Goal: Task Accomplishment & Management: Manage account settings

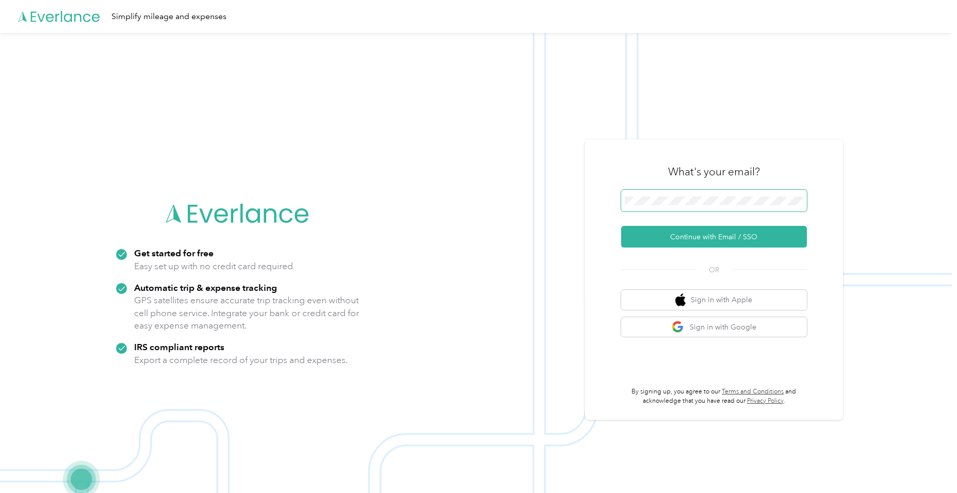
click at [694, 192] on span at bounding box center [714, 201] width 186 height 22
click at [672, 242] on button "Continue with Email / SSO" at bounding box center [714, 237] width 186 height 22
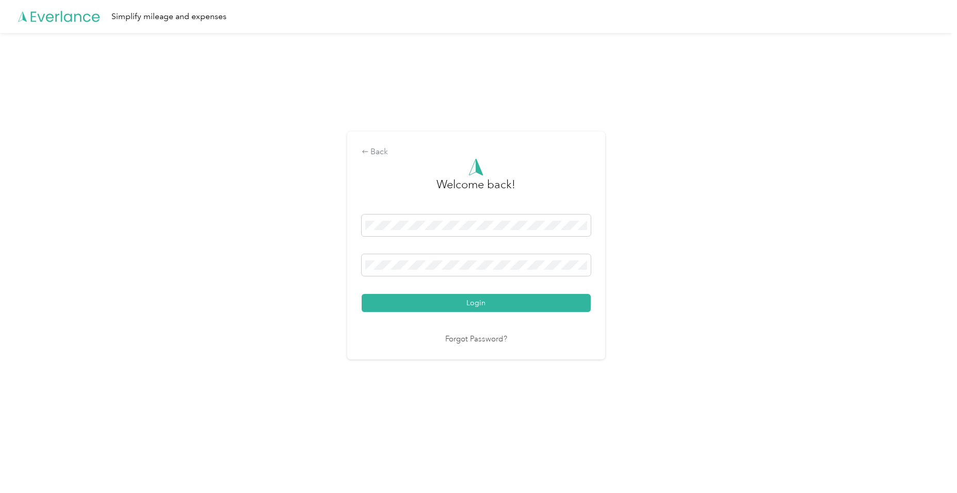
click at [446, 309] on button "Login" at bounding box center [476, 303] width 229 height 18
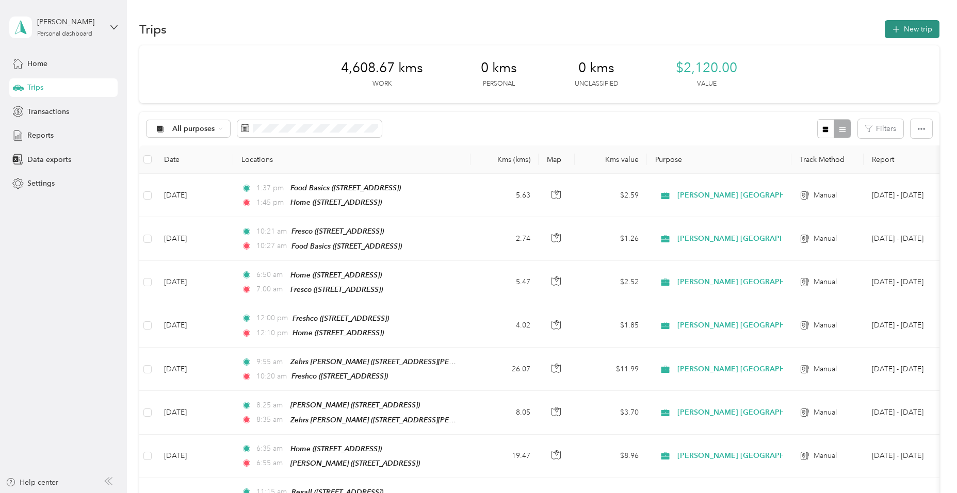
click at [895, 29] on icon "button" at bounding box center [896, 29] width 7 height 7
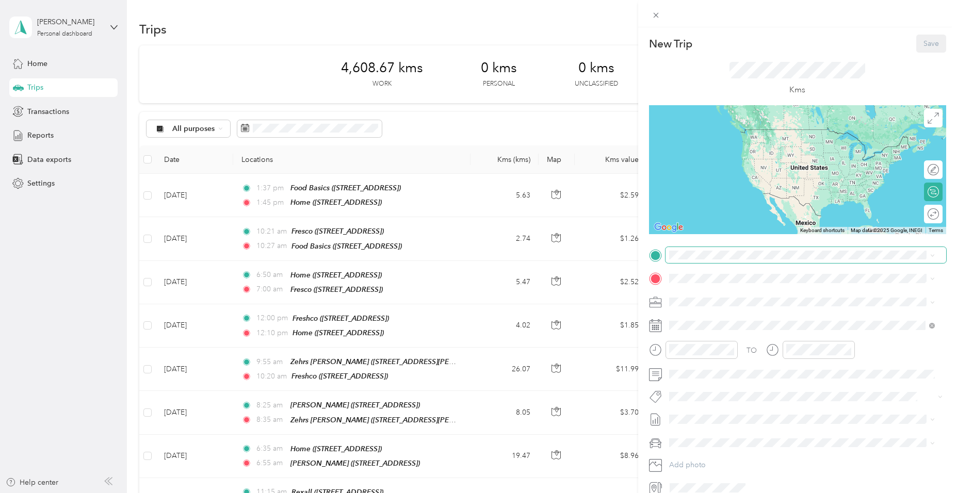
click at [686, 248] on span at bounding box center [806, 255] width 281 height 17
click at [707, 305] on span "95 Granite Hill Road, Cambridge, Ontario, Canada" at bounding box center [721, 307] width 66 height 9
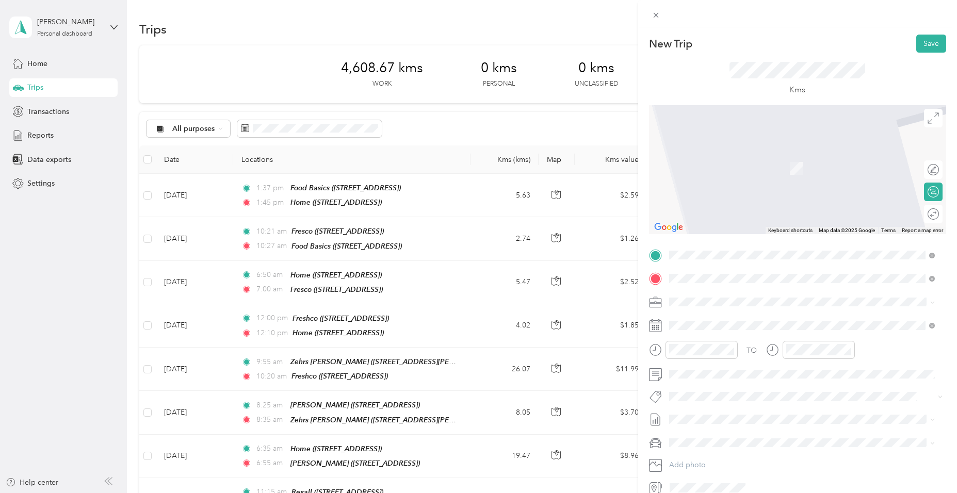
click at [710, 320] on strong "Sobeys" at bounding box center [700, 319] width 24 height 9
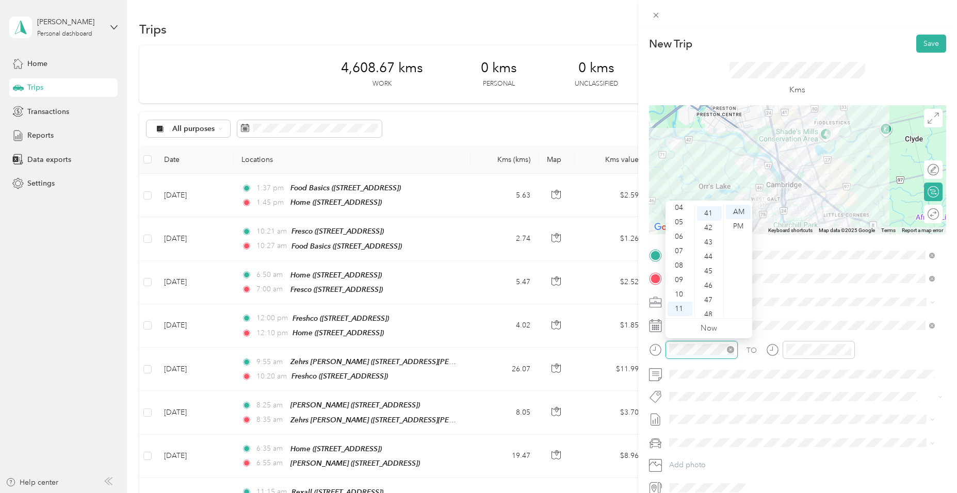
scroll to position [592, 0]
click at [681, 238] on div "06" at bounding box center [680, 237] width 25 height 14
click at [711, 212] on div "40" at bounding box center [709, 218] width 25 height 14
click at [749, 210] on div "AM" at bounding box center [738, 212] width 25 height 14
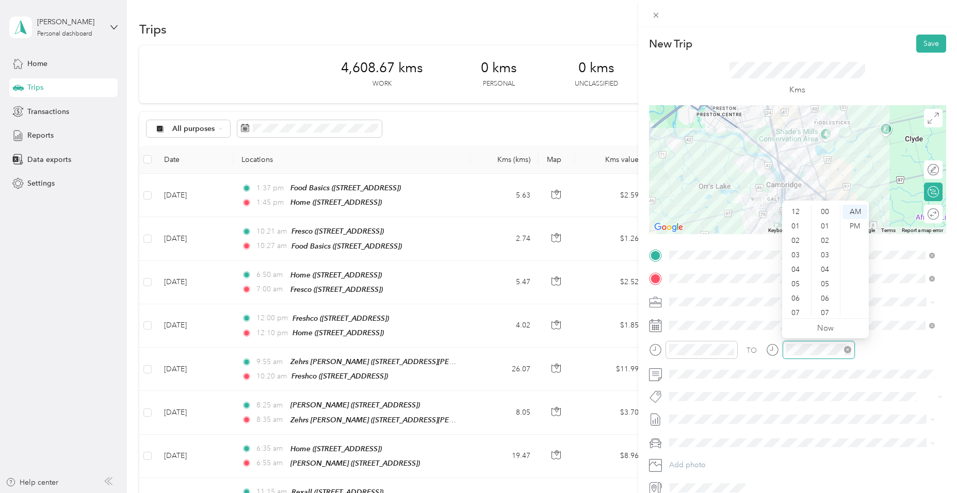
scroll to position [62, 0]
click at [798, 236] on div "06" at bounding box center [796, 237] width 25 height 14
click at [830, 290] on div "54" at bounding box center [826, 288] width 25 height 14
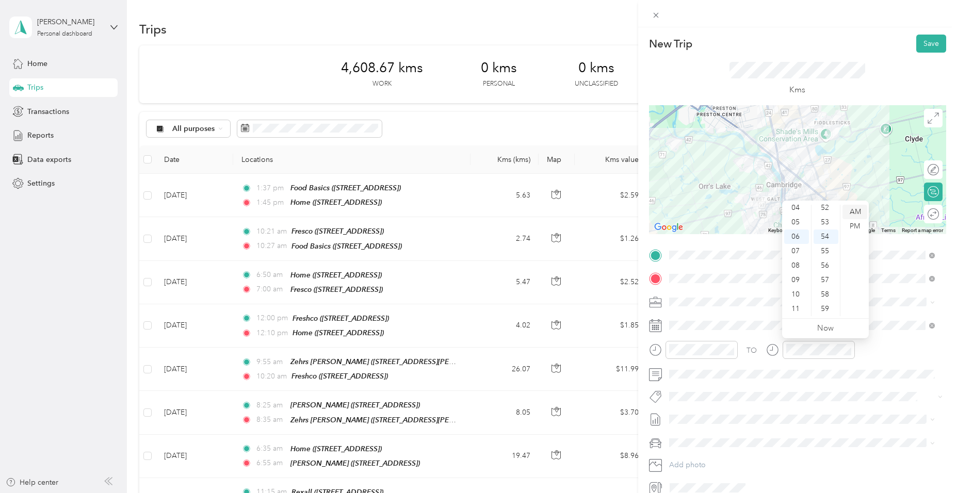
click at [859, 212] on div "AM" at bounding box center [855, 212] width 25 height 14
click at [707, 302] on button "Fit Pepsico Team" at bounding box center [704, 299] width 62 height 13
click at [916, 45] on button "Save" at bounding box center [931, 44] width 30 height 18
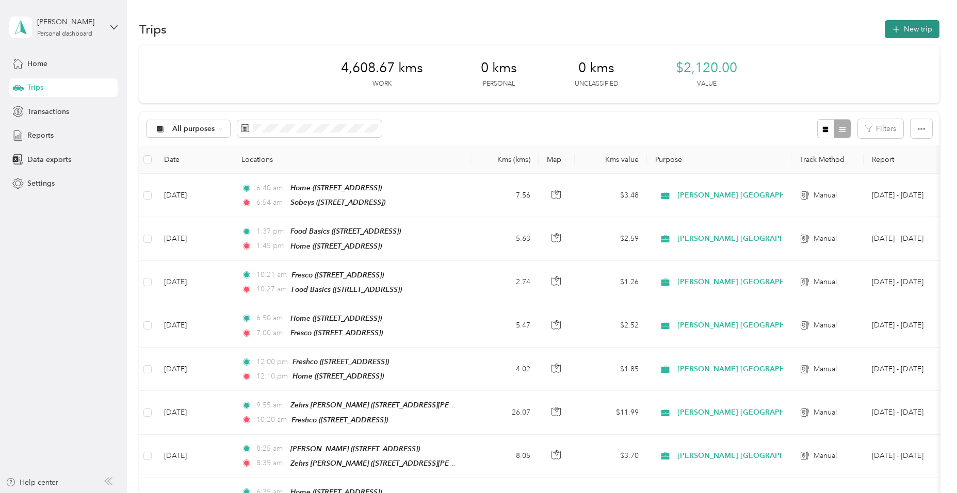
click at [908, 37] on button "New trip" at bounding box center [912, 29] width 55 height 18
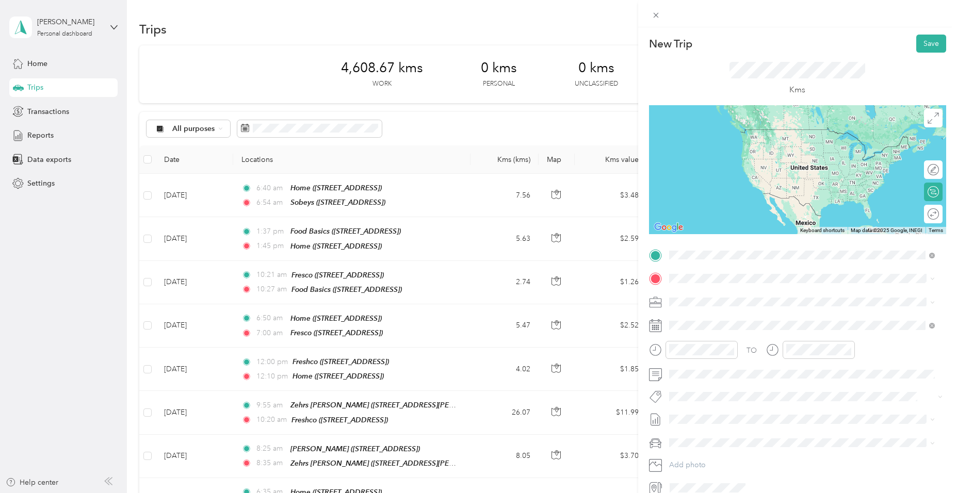
click at [718, 298] on div "Sobeys" at bounding box center [721, 295] width 66 height 9
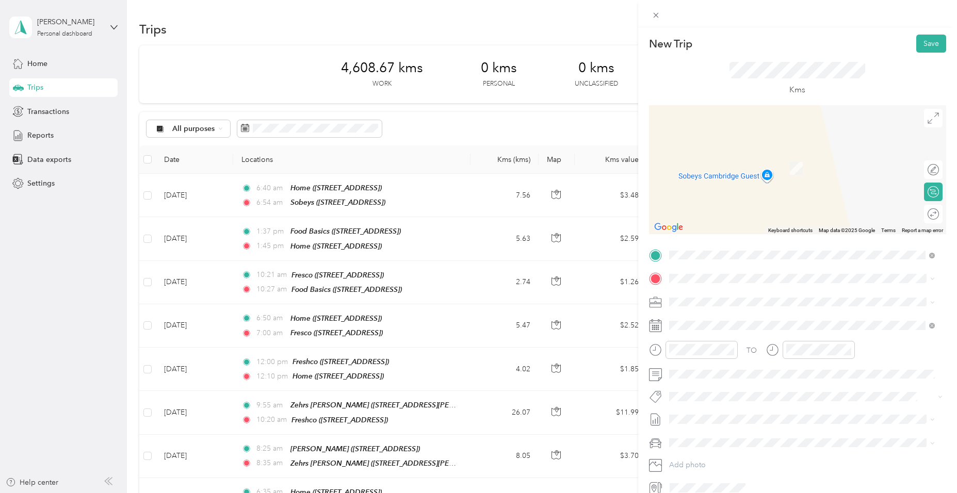
click at [707, 327] on span "100 Jamieson Parkway, Cambridge, Ontario, Canada" at bounding box center [749, 330] width 123 height 9
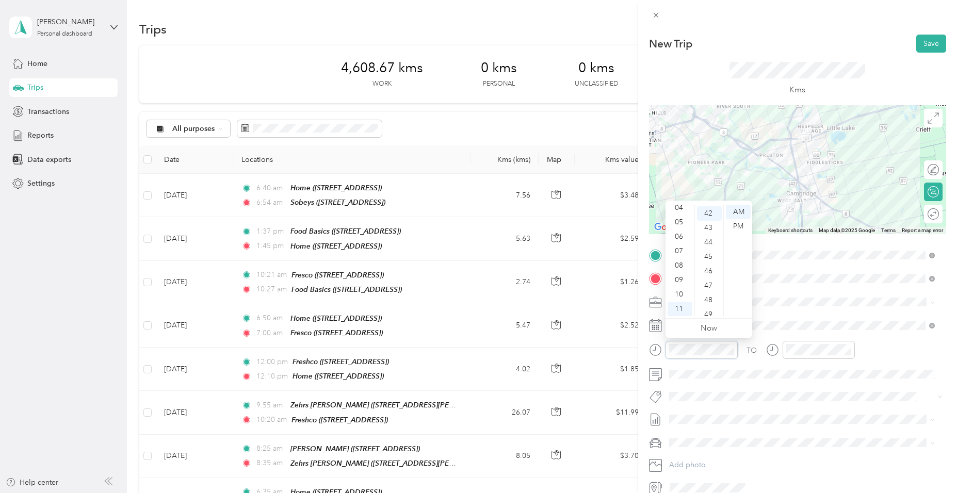
scroll to position [607, 0]
click at [702, 218] on div "38" at bounding box center [709, 216] width 25 height 14
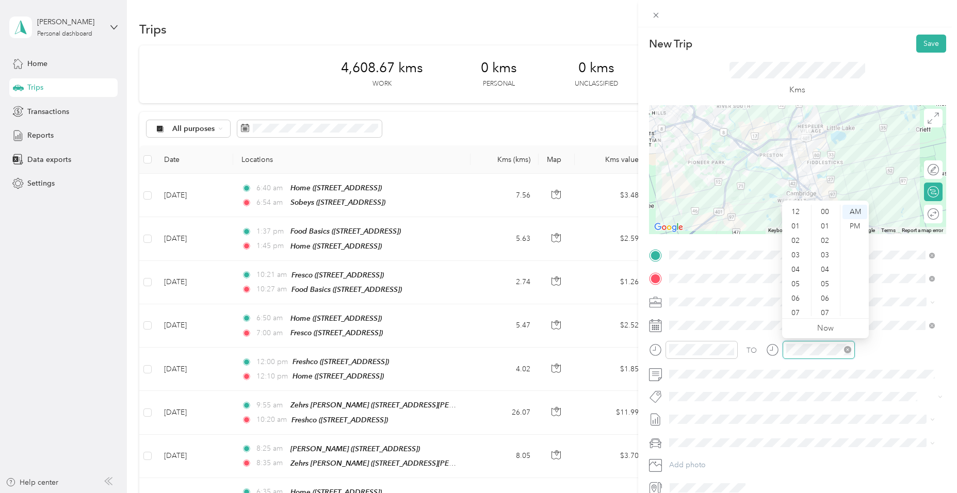
scroll to position [62, 0]
click at [791, 304] on div "11" at bounding box center [796, 309] width 25 height 14
drag, startPoint x: 825, startPoint y: 267, endPoint x: 835, endPoint y: 252, distance: 17.6
click at [825, 267] on div "53" at bounding box center [826, 268] width 25 height 14
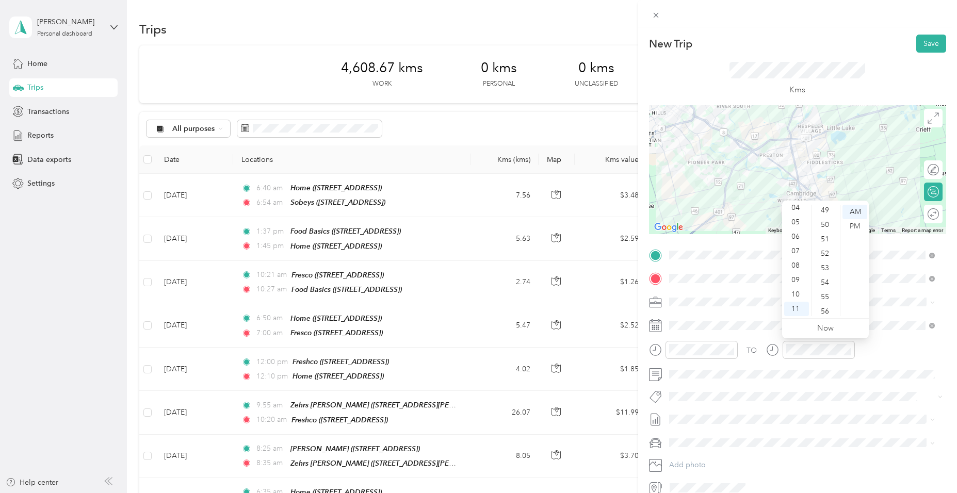
scroll to position [755, 0]
click at [703, 299] on span "Fit Pepsico Team" at bounding box center [704, 299] width 48 height 9
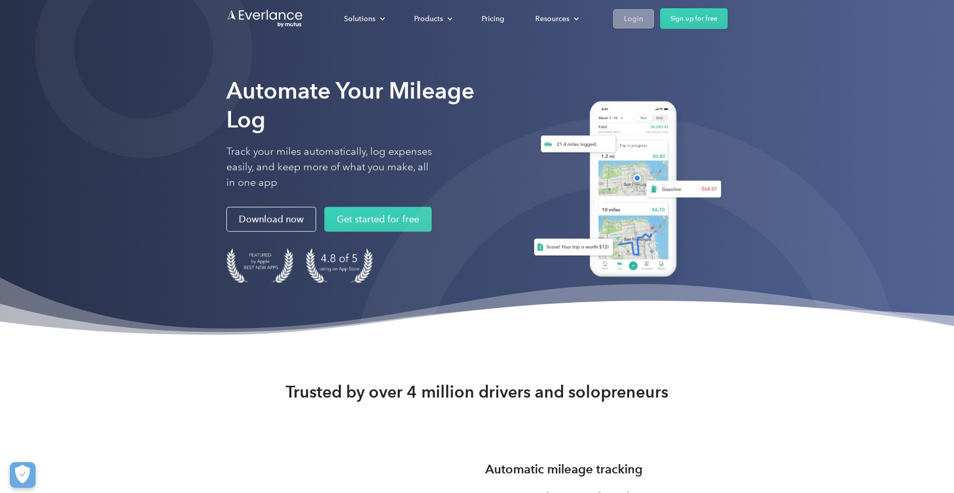
click at [647, 19] on link "Login" at bounding box center [633, 18] width 41 height 19
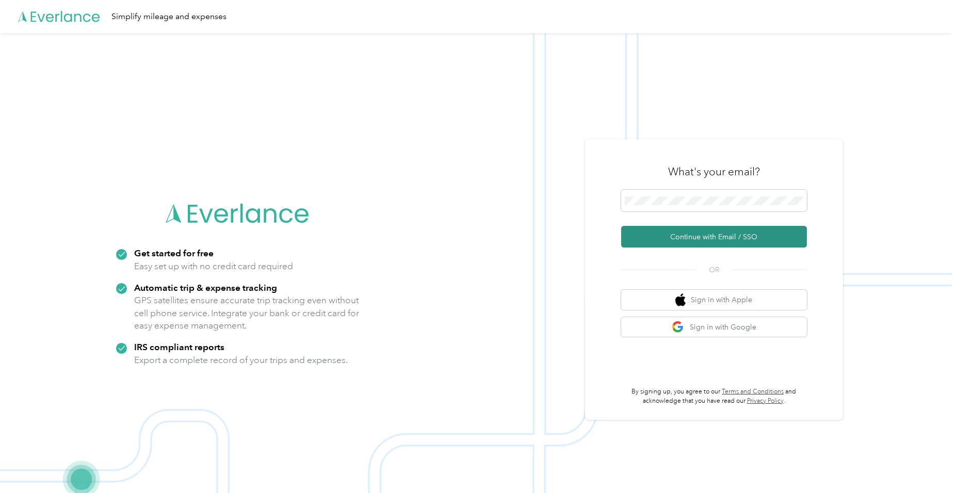
click at [695, 240] on button "Continue with Email / SSO" at bounding box center [714, 237] width 186 height 22
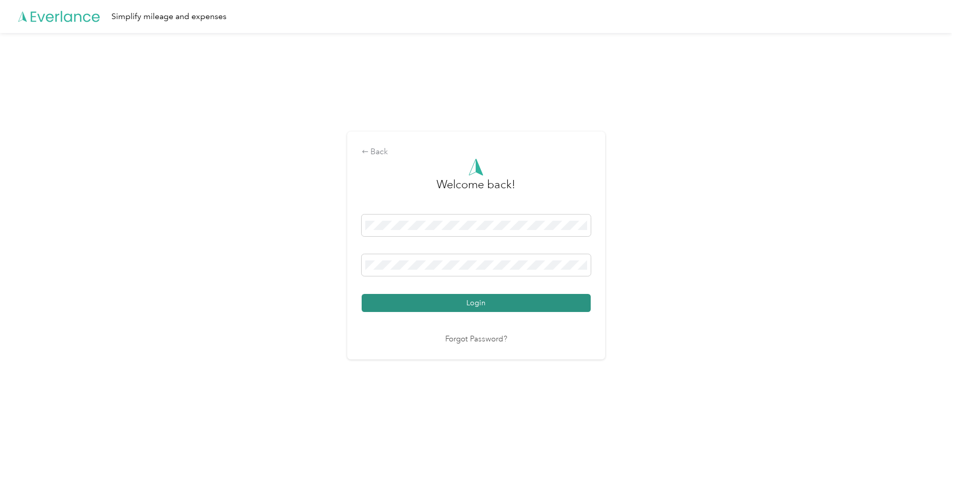
click at [468, 301] on button "Login" at bounding box center [476, 303] width 229 height 18
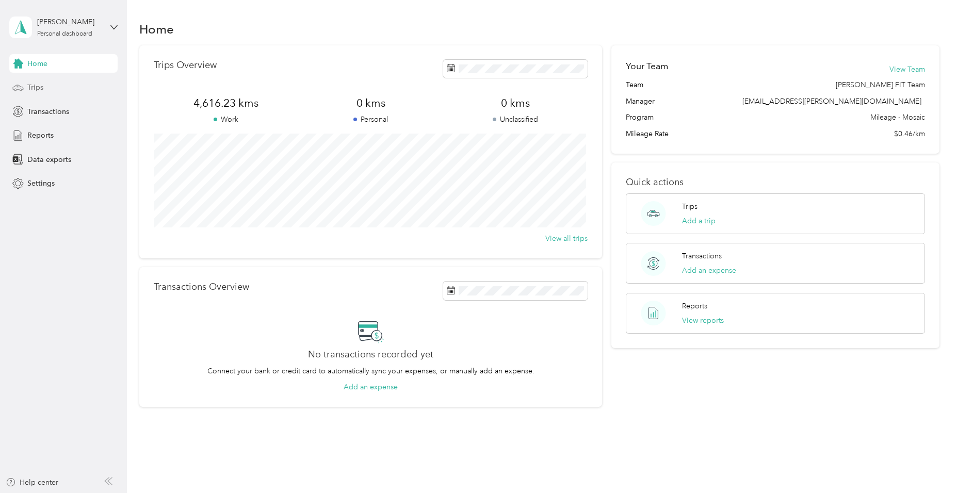
click at [37, 88] on span "Trips" at bounding box center [35, 87] width 16 height 11
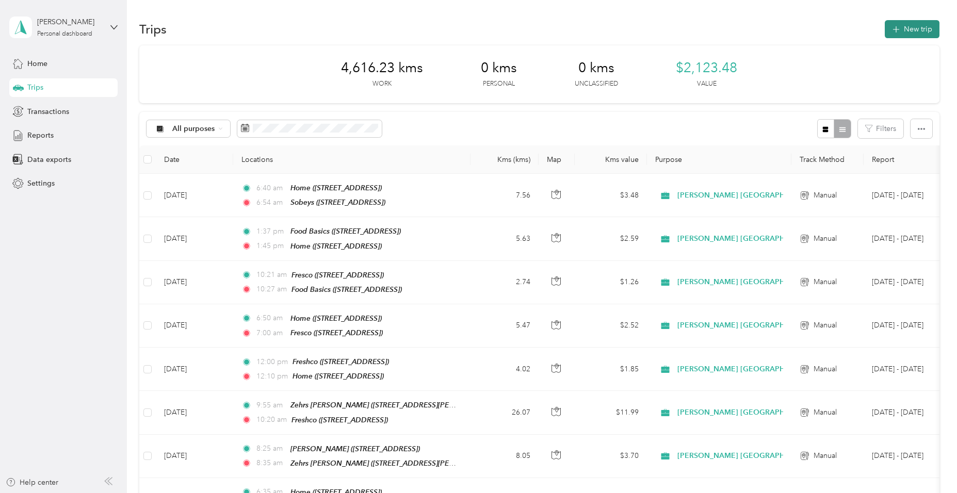
click at [915, 27] on button "New trip" at bounding box center [912, 29] width 55 height 18
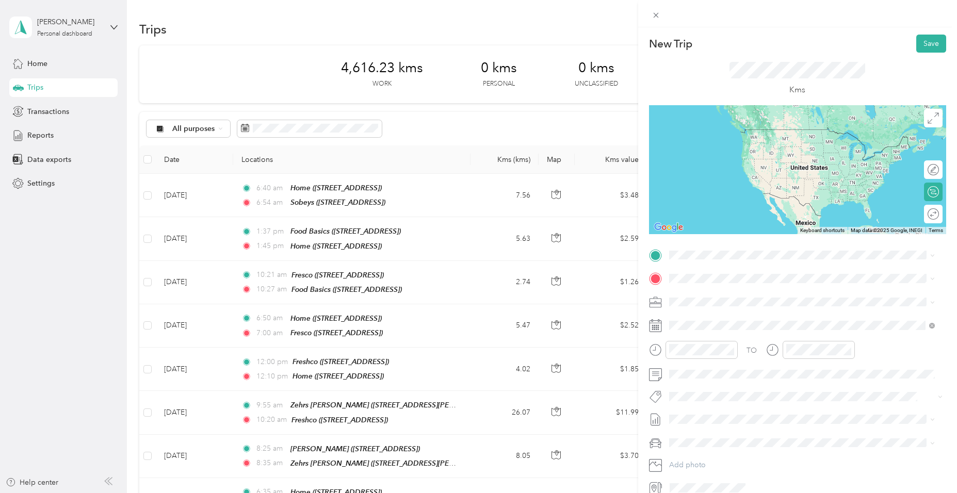
click at [727, 293] on div "Sobeys" at bounding box center [721, 295] width 66 height 9
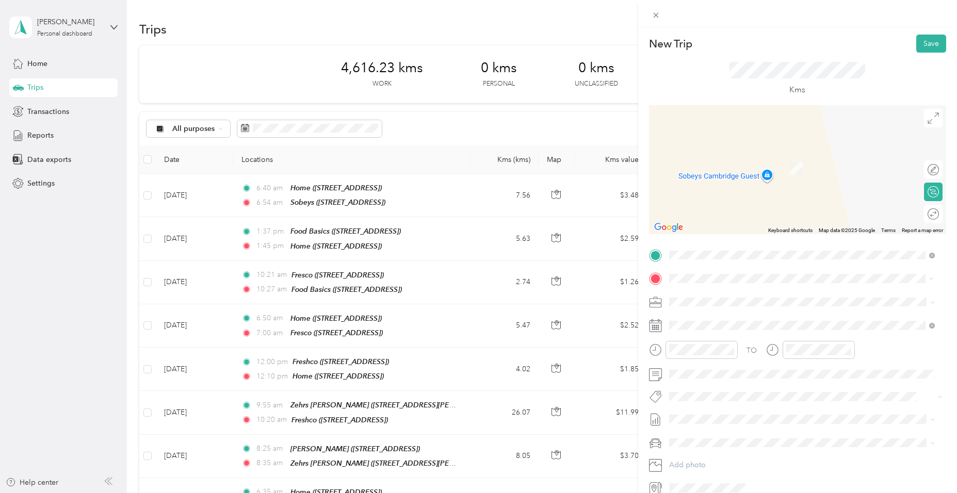
click at [724, 327] on span "100 Jamieson Parkway, Cambridge, Ontario, Canada" at bounding box center [749, 331] width 123 height 9
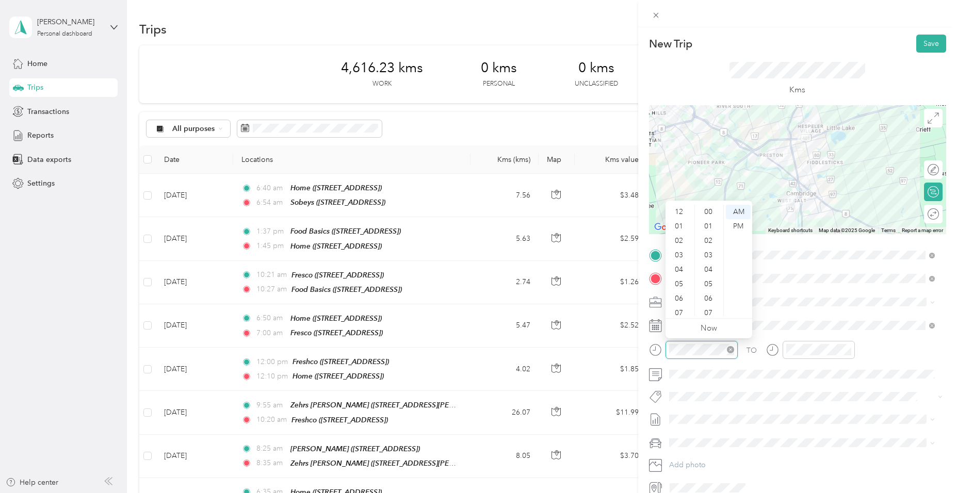
scroll to position [62, 0]
click at [682, 306] on div "11" at bounding box center [680, 309] width 25 height 14
click at [712, 265] on div "38" at bounding box center [709, 265] width 25 height 14
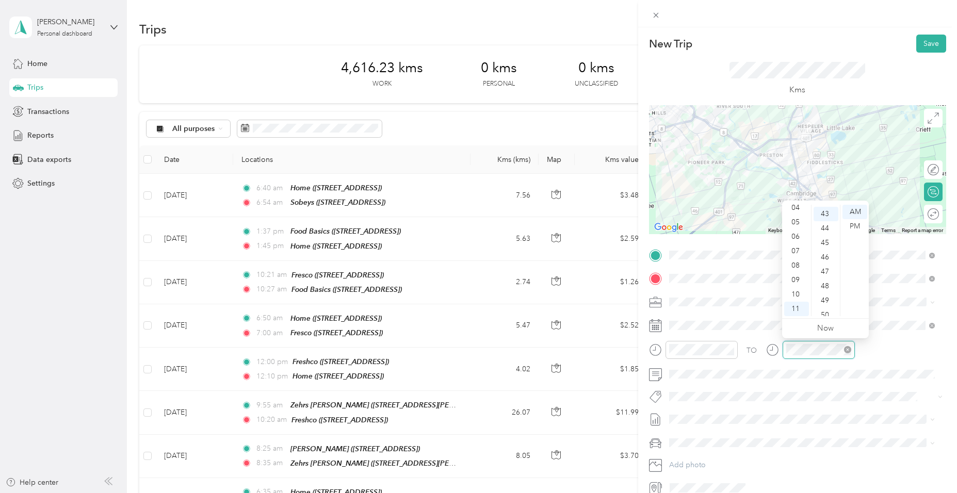
scroll to position [621, 0]
click at [795, 310] on div "11" at bounding box center [796, 309] width 25 height 14
click at [831, 262] on div "53" at bounding box center [826, 258] width 25 height 14
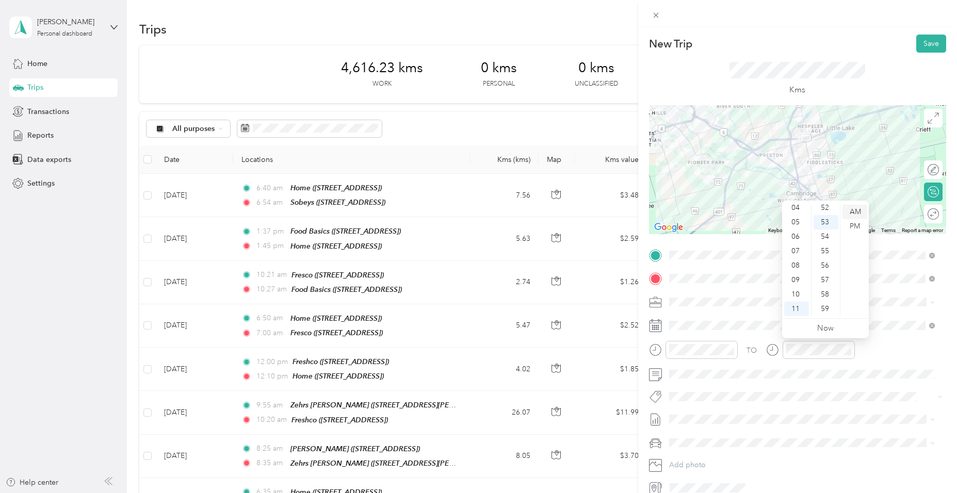
click at [855, 208] on div "AM" at bounding box center [855, 212] width 25 height 14
click at [711, 300] on span "Fit Pepsico Team" at bounding box center [704, 298] width 48 height 9
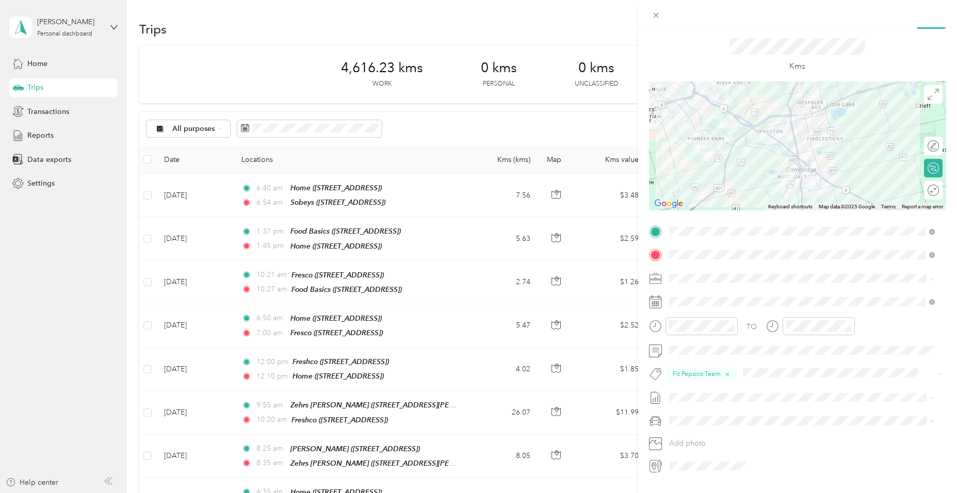
scroll to position [0, 0]
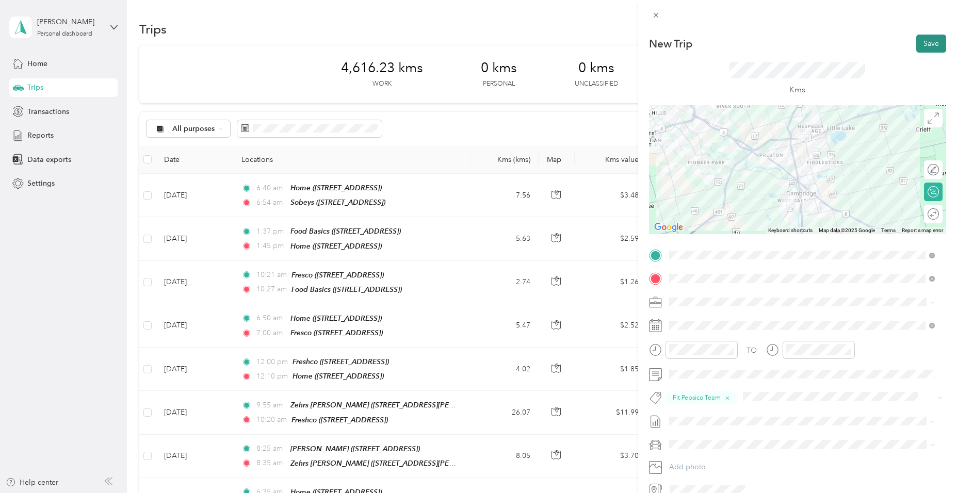
click at [926, 42] on button "Save" at bounding box center [931, 44] width 30 height 18
